Goal: Transaction & Acquisition: Purchase product/service

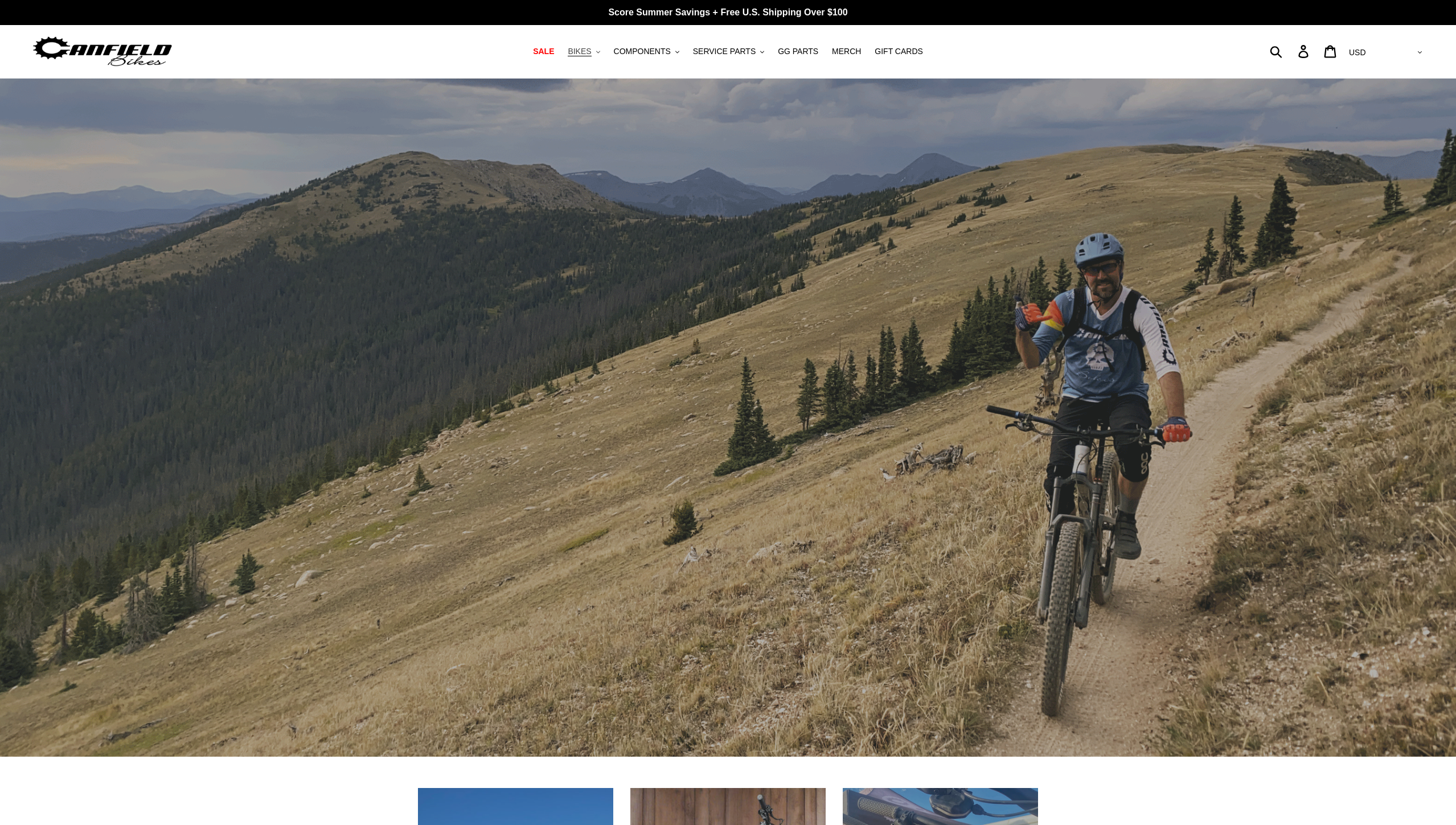
click at [606, 53] on button "BIKES .cls-1{fill:#231f20}" at bounding box center [583, 52] width 43 height 15
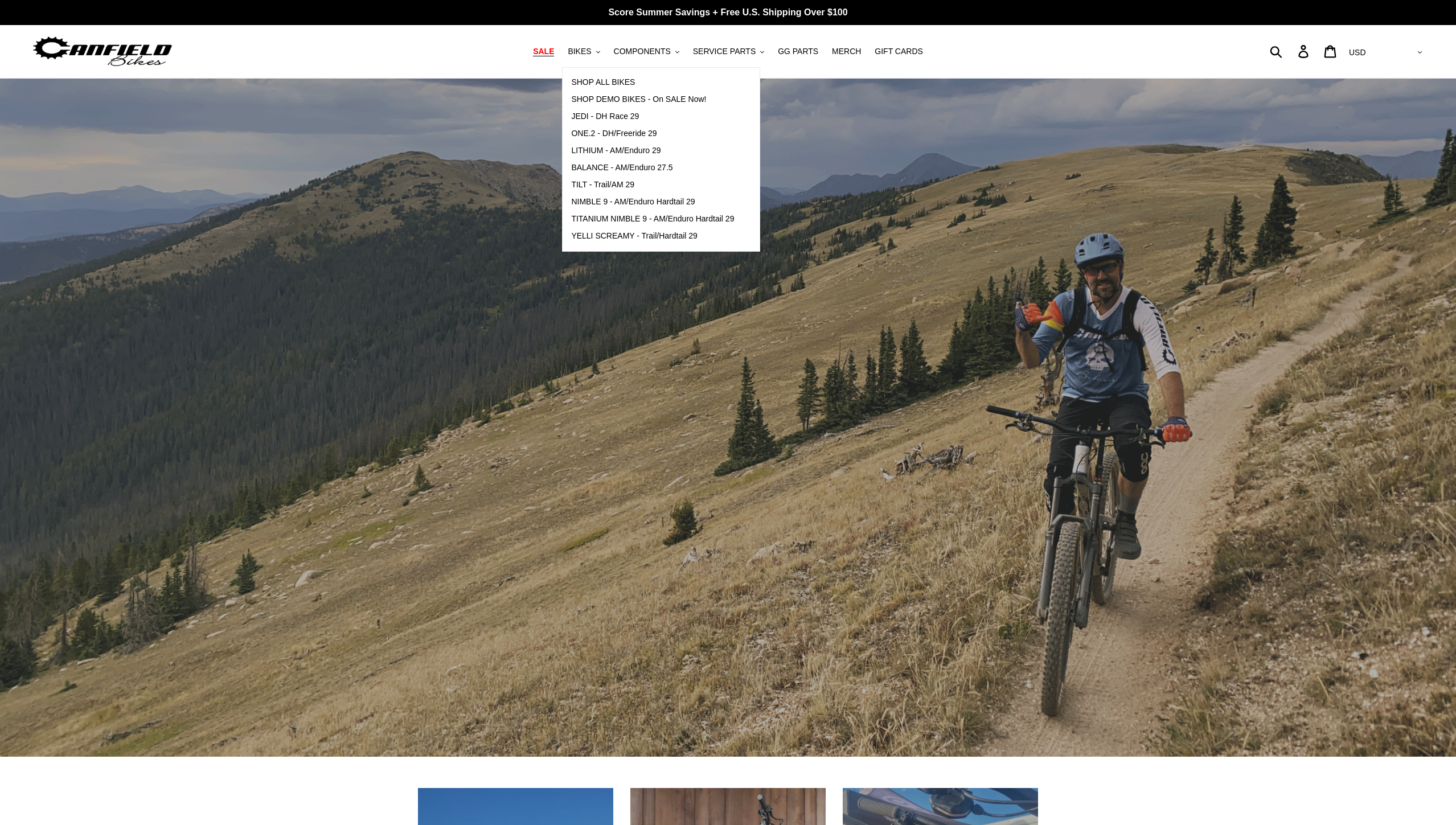
click at [554, 56] on span "SALE" at bounding box center [543, 51] width 21 height 10
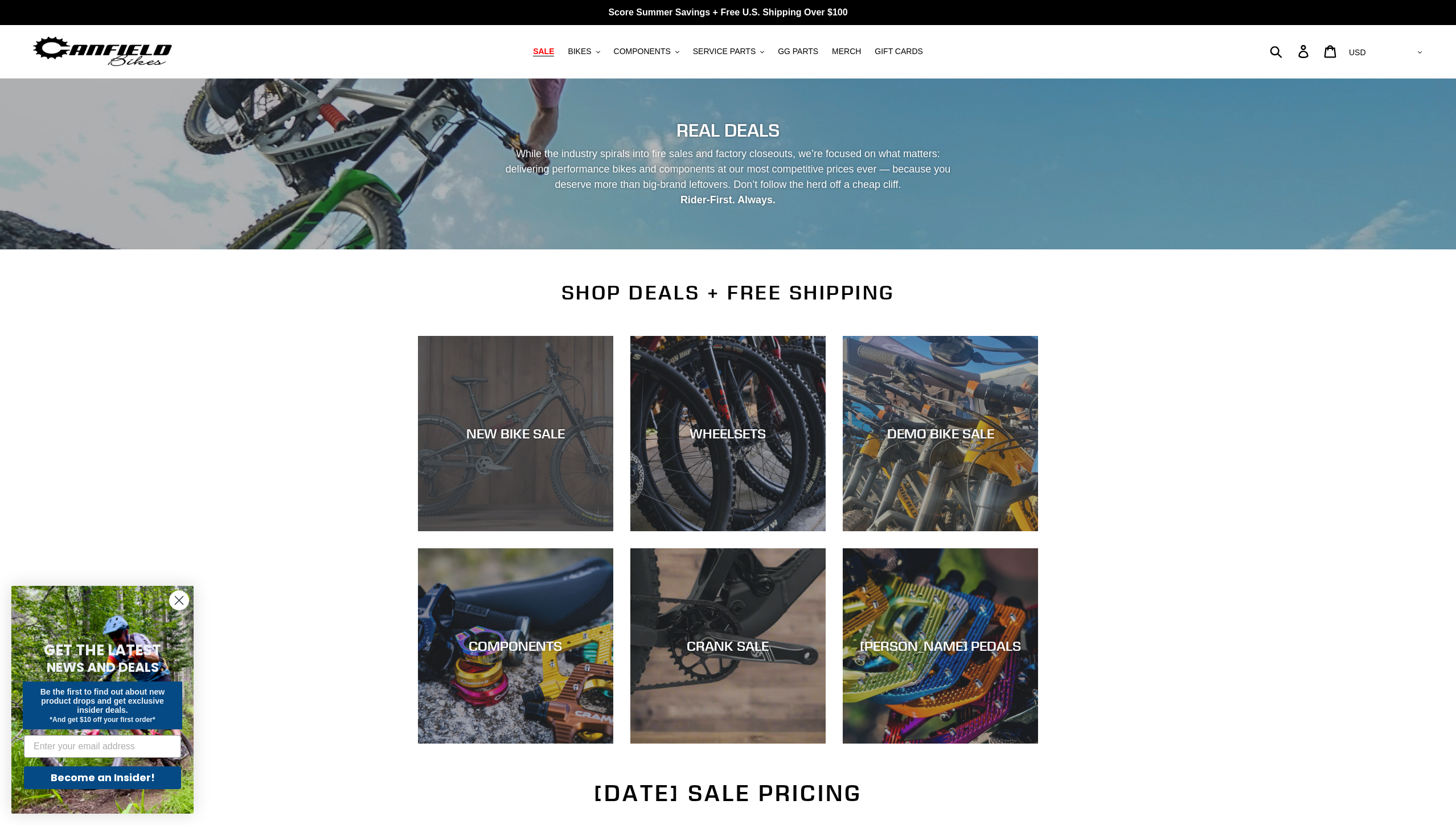
click at [536, 433] on div "NEW BIKE SALE" at bounding box center [515, 433] width 195 height 17
